Goal: Obtain resource: Download file/media

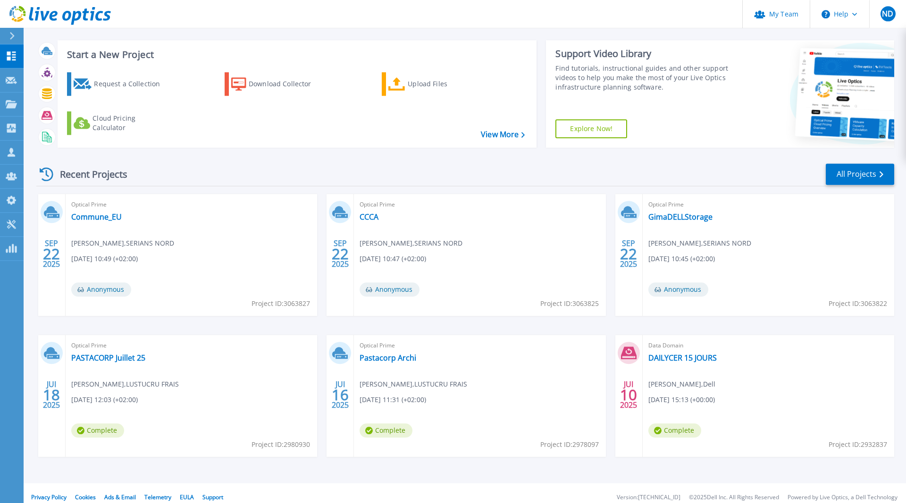
scroll to position [19, 0]
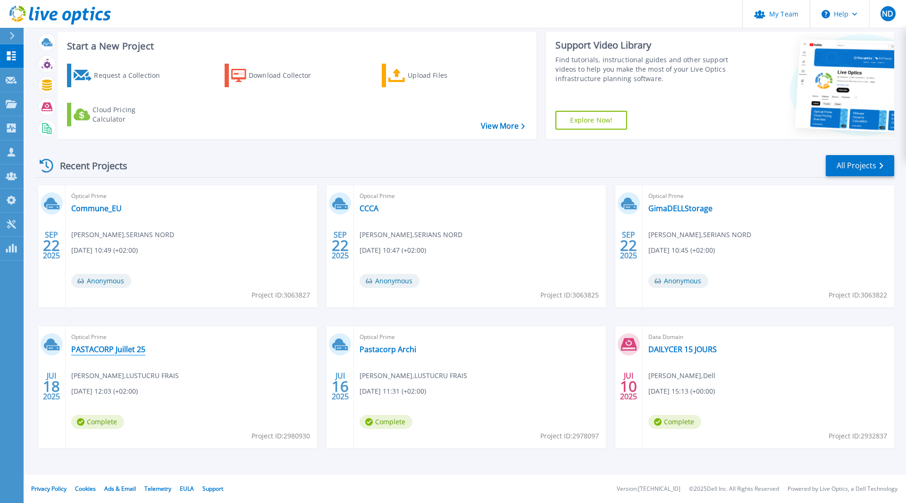
click at [122, 349] on link "PASTACORP Juillet 25" at bounding box center [108, 349] width 74 height 9
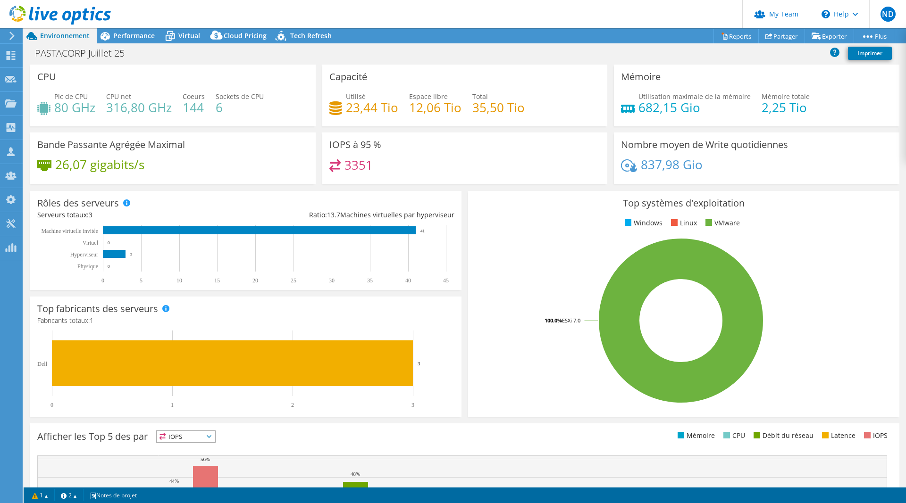
select select "USD"
click at [116, 36] on span "Performance" at bounding box center [134, 35] width 42 height 9
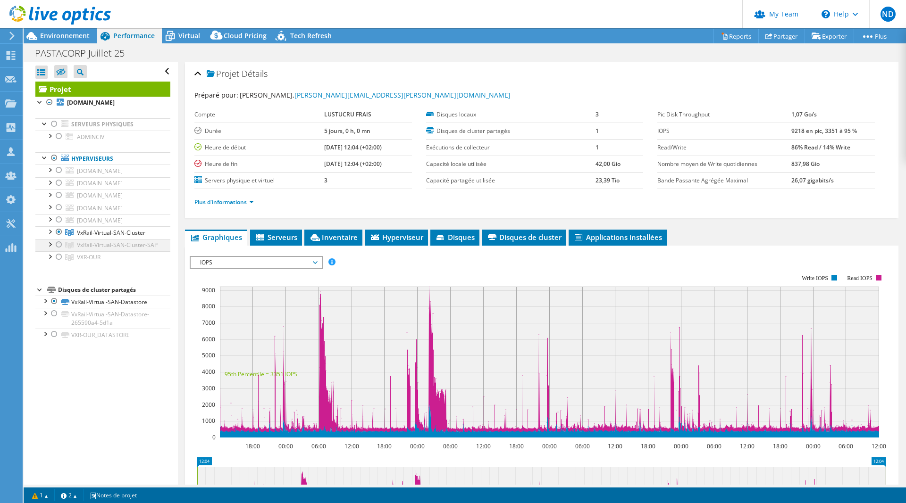
click at [59, 244] on div at bounding box center [58, 244] width 9 height 11
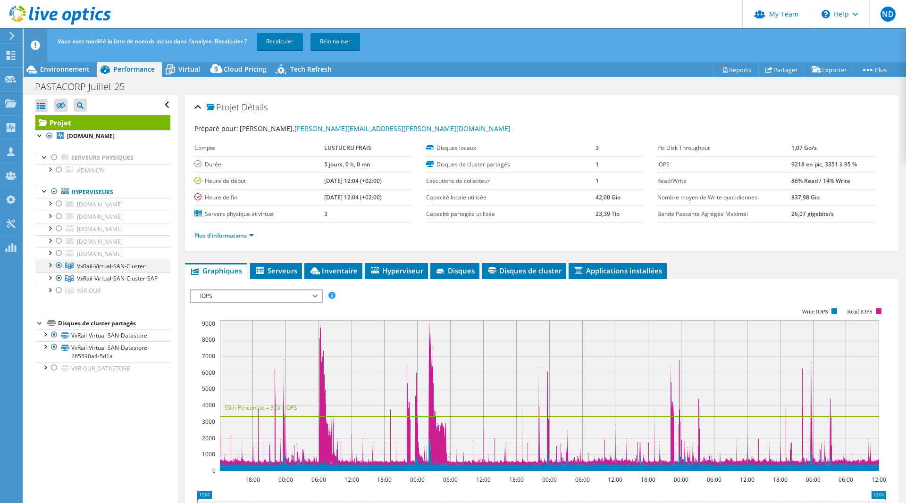
click at [56, 268] on div at bounding box center [58, 265] width 9 height 11
click at [276, 42] on link "Recalculer" at bounding box center [280, 41] width 46 height 17
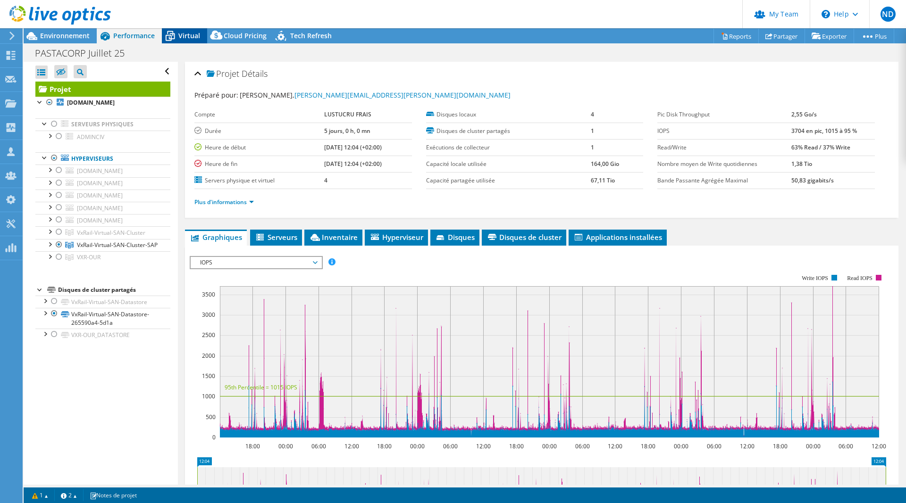
click at [180, 40] on span "Virtual" at bounding box center [189, 35] width 22 height 9
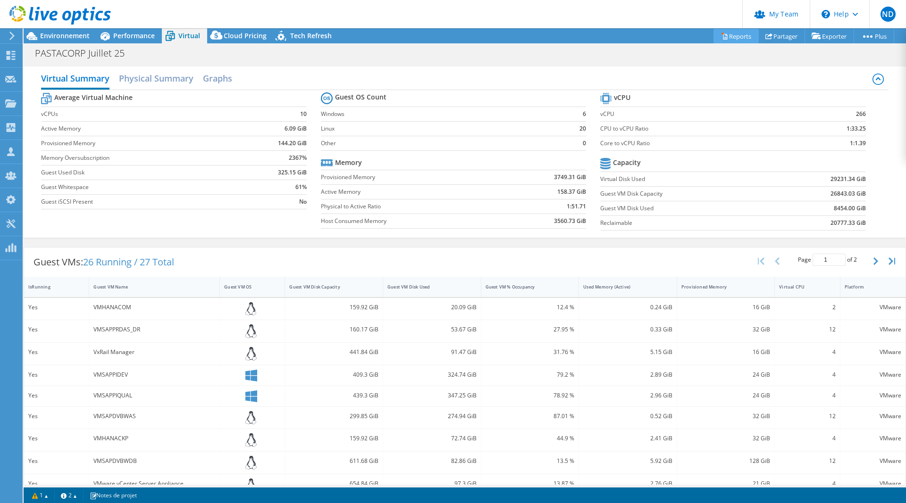
click at [735, 36] on link "Reports" at bounding box center [735, 36] width 45 height 15
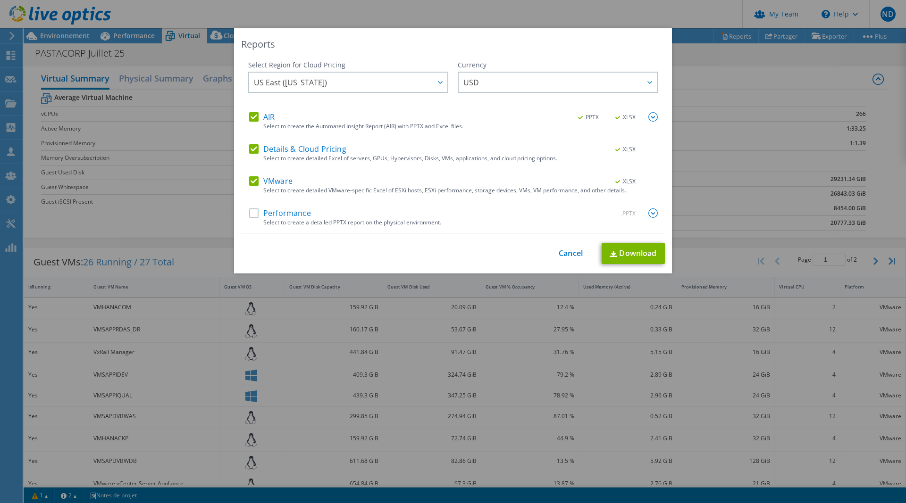
click at [271, 156] on div "Select to create detailed Excel of servers, GPUs, Hypervisors, Disks, VMs, appl…" at bounding box center [460, 158] width 394 height 7
click at [274, 146] on label "Details & Cloud Pricing" at bounding box center [297, 148] width 97 height 9
click at [0, 0] on input "Details & Cloud Pricing" at bounding box center [0, 0] width 0 height 0
click at [252, 113] on label "AIR" at bounding box center [261, 116] width 25 height 9
click at [0, 0] on input "AIR" at bounding box center [0, 0] width 0 height 0
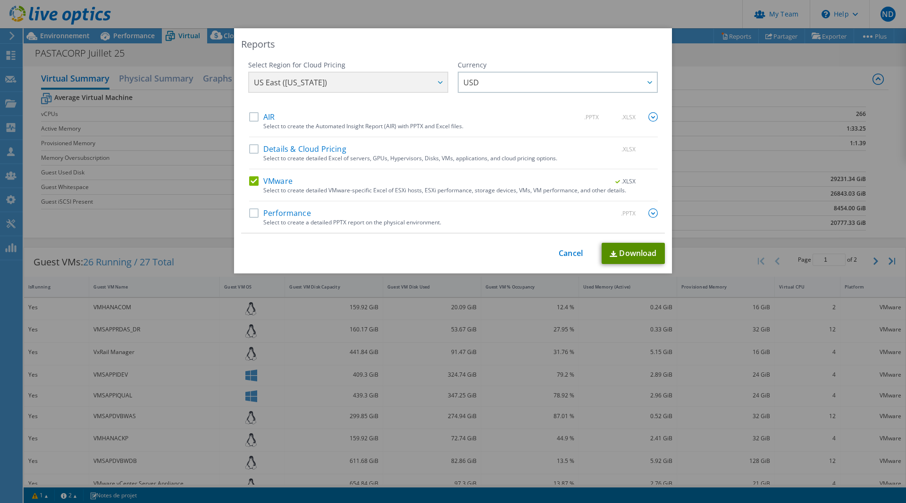
click at [619, 252] on link "Download" at bounding box center [632, 253] width 63 height 21
